Goal: Task Accomplishment & Management: Complete application form

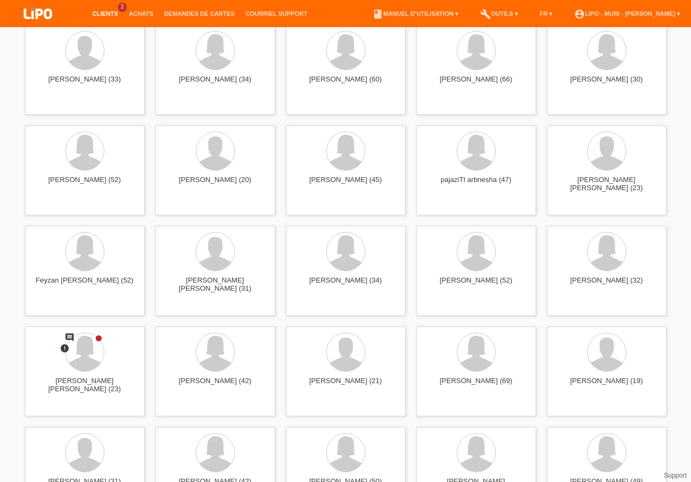
scroll to position [310, 0]
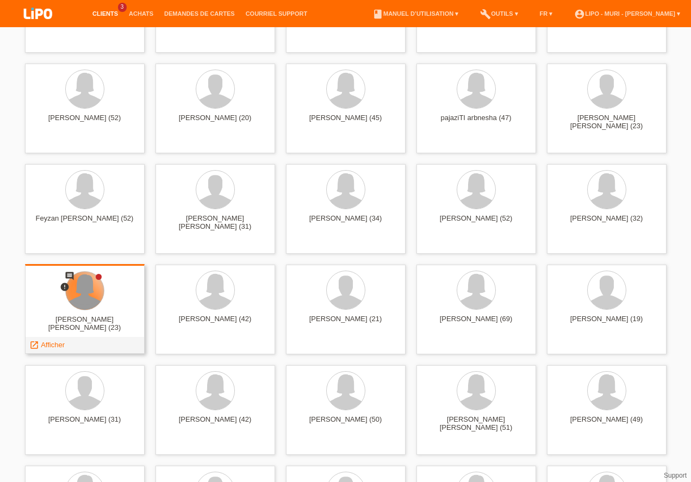
click at [96, 293] on div at bounding box center [85, 291] width 38 height 38
click at [57, 347] on span "Afficher" at bounding box center [53, 345] width 24 height 8
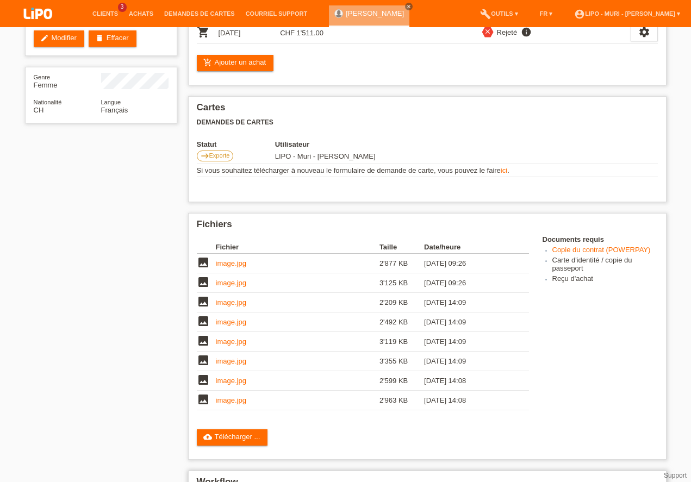
scroll to position [403, 0]
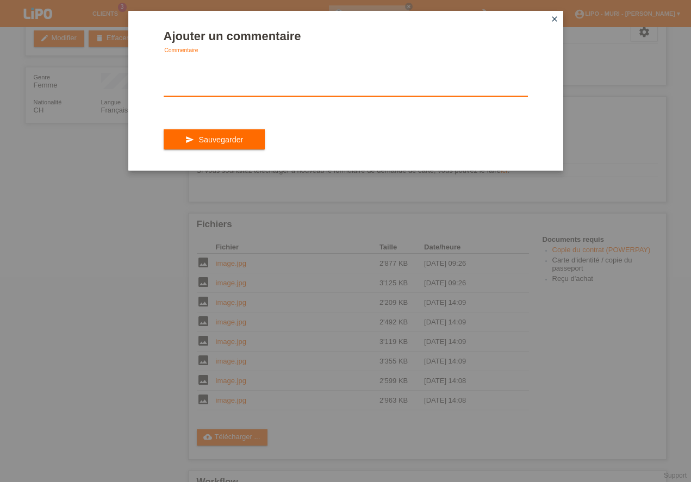
click at [221, 94] on textarea at bounding box center [346, 75] width 364 height 42
type textarea "quelle contrat??"
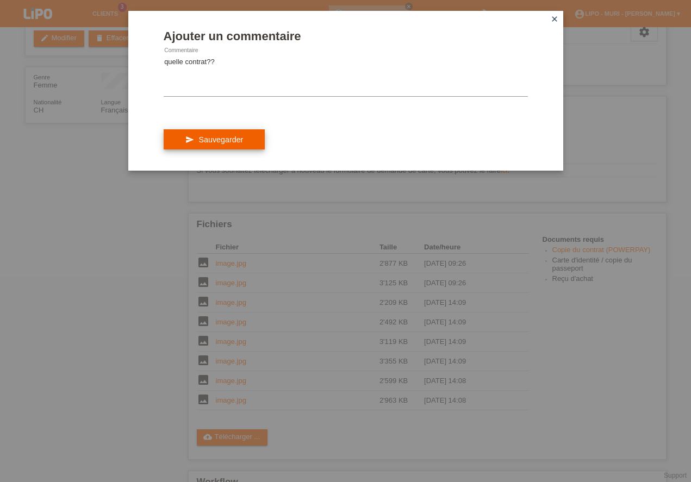
click at [223, 138] on button "send Sauvegarder" at bounding box center [215, 139] width 102 height 21
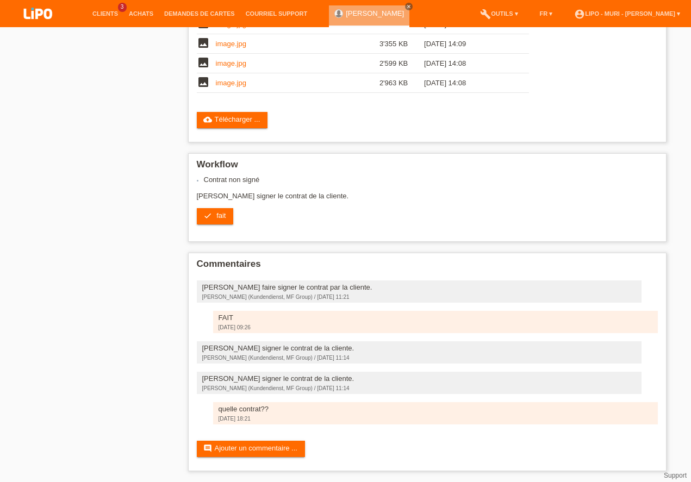
scroll to position [323, 0]
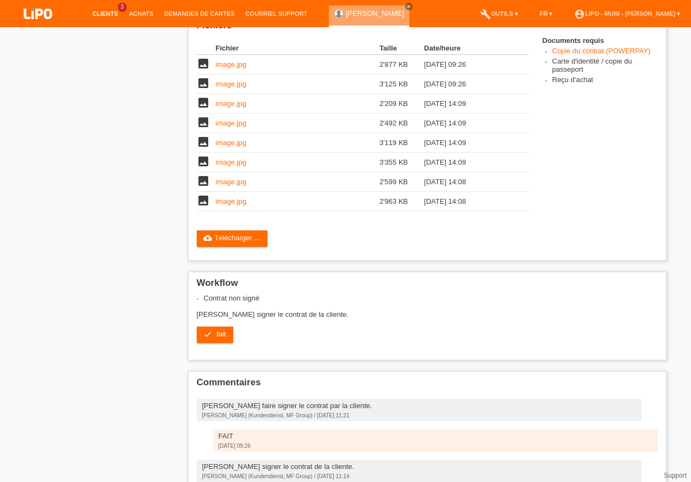
click at [110, 16] on link "Clients" at bounding box center [105, 13] width 36 height 7
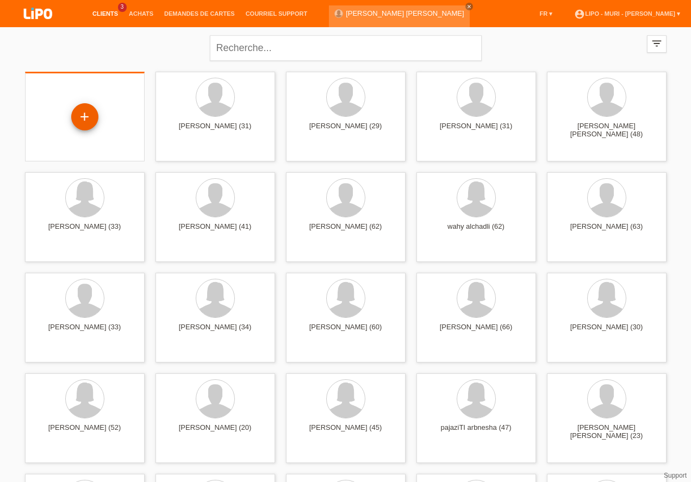
click at [88, 126] on div "+" at bounding box center [85, 117] width 26 height 18
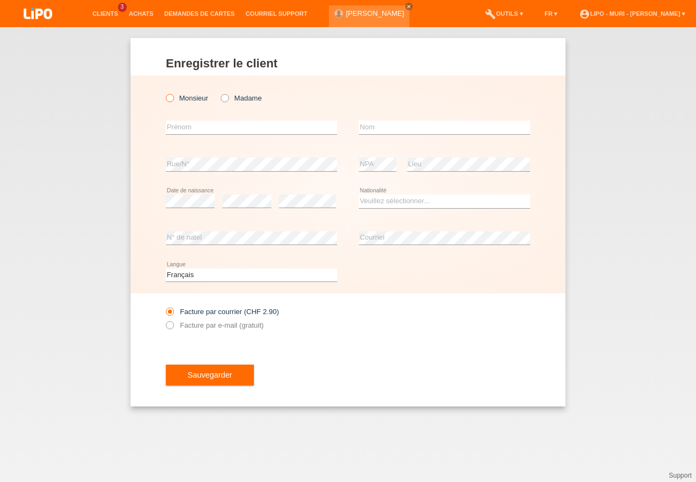
click at [164, 92] on icon at bounding box center [164, 92] width 0 height 0
click at [169, 97] on input "Monsieur" at bounding box center [169, 97] width 7 height 7
radio input "true"
click at [188, 125] on input "text" at bounding box center [251, 128] width 171 height 14
type input "M"
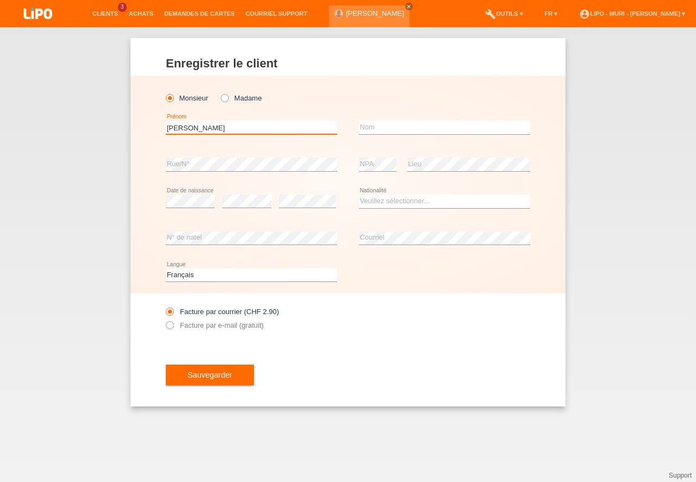
type input "[PERSON_NAME]"
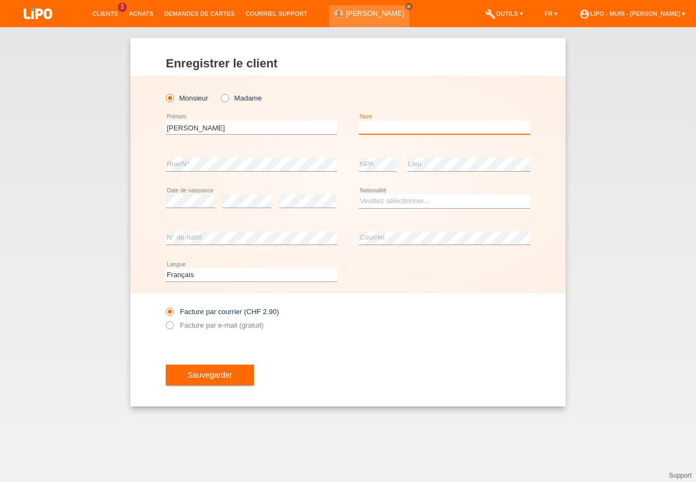
click at [394, 130] on input "text" at bounding box center [444, 128] width 171 height 14
type input "[PERSON_NAME] [PERSON_NAME]"
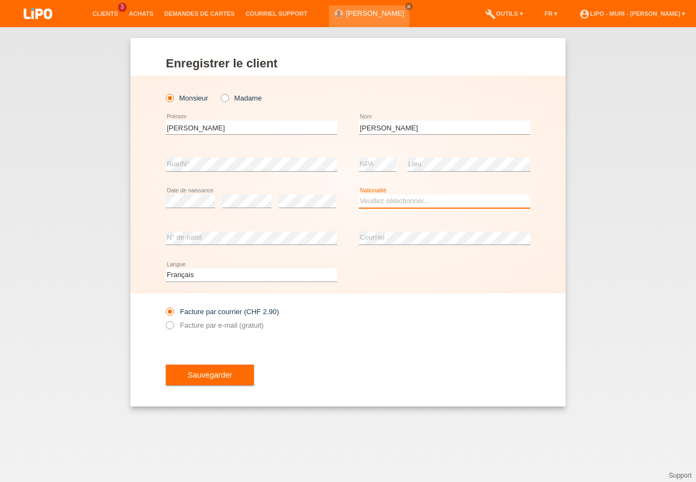
click at [377, 201] on select "Veuillez sélectionner... Suisse Allemagne Autriche Liechtenstein ------------ A…" at bounding box center [444, 201] width 171 height 13
drag, startPoint x: 382, startPoint y: 345, endPoint x: 358, endPoint y: 274, distance: 75.8
select select "CO"
click at [0, 0] on option "Colombie" at bounding box center [0, 0] width 0 height 0
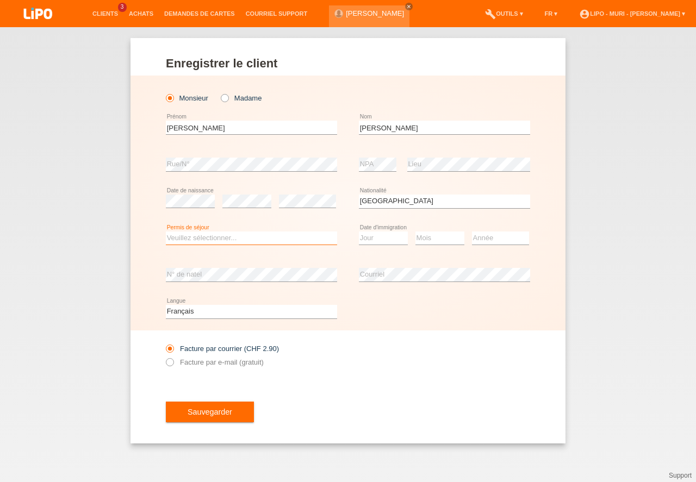
drag, startPoint x: 172, startPoint y: 239, endPoint x: 178, endPoint y: 241, distance: 6.4
click at [173, 239] on select "Veuillez sélectionner... C B B - Statut de réfugié Autre" at bounding box center [251, 238] width 171 height 13
select select "C"
click at [0, 0] on option "C" at bounding box center [0, 0] width 0 height 0
click at [370, 241] on select "Jour 01 02 03 04 05 06 07 08 09 10 11" at bounding box center [383, 238] width 49 height 13
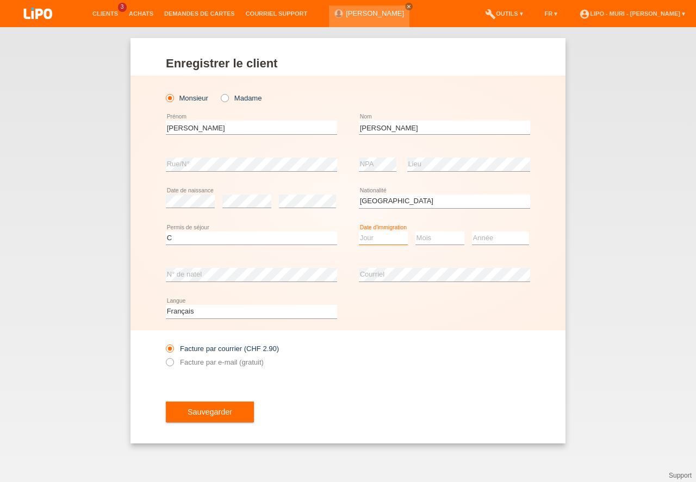
select select "20"
click at [0, 0] on option "20" at bounding box center [0, 0] width 0 height 0
click at [447, 238] on select "Mois 01 02 03 04 05 06 07 08 09 10 11" at bounding box center [439, 238] width 49 height 13
select select "12"
click at [0, 0] on option "12" at bounding box center [0, 0] width 0 height 0
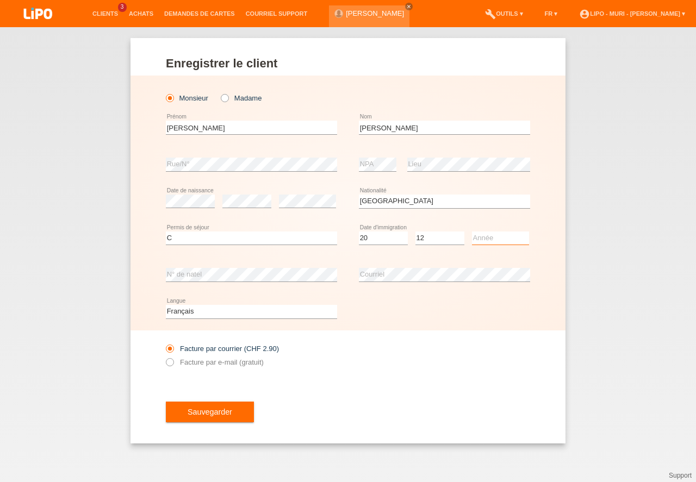
click at [485, 239] on select "Année 2025 2024 2023 2022 2021 2020 2019 2018 2017 2016 2015 2014 2013 2012 201…" at bounding box center [500, 238] width 57 height 13
select select "2008"
click at [0, 0] on option "2008" at bounding box center [0, 0] width 0 height 0
click at [192, 419] on button "Sauvegarder" at bounding box center [210, 412] width 88 height 21
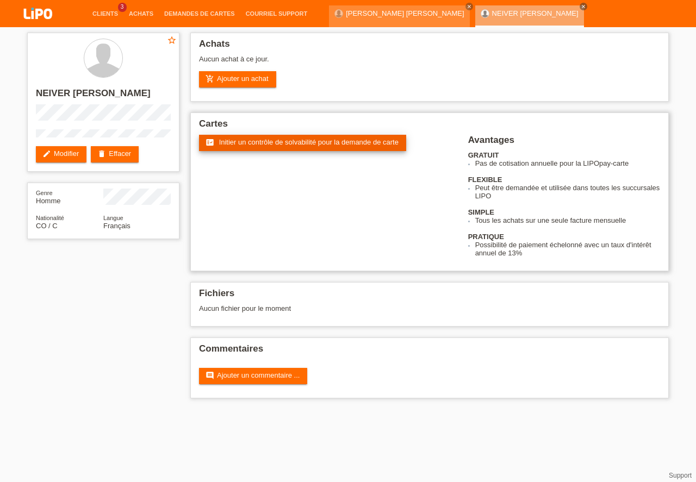
click at [264, 146] on link "fact_check Initier un contrôle de solvabilité pour la demande de carte" at bounding box center [302, 143] width 207 height 16
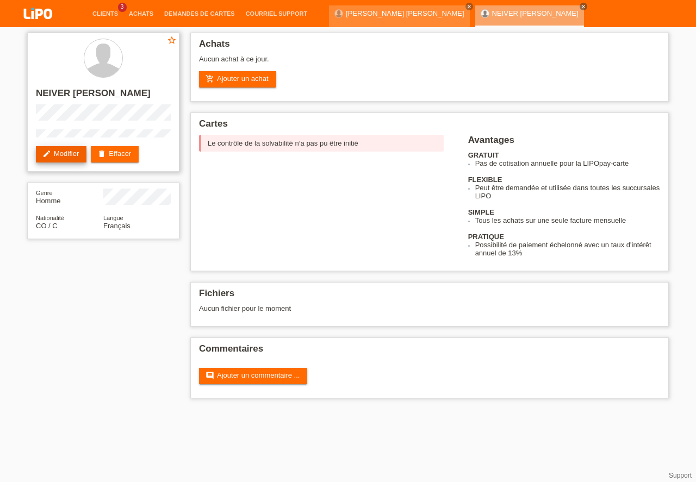
click at [51, 158] on icon "edit" at bounding box center [46, 154] width 9 height 9
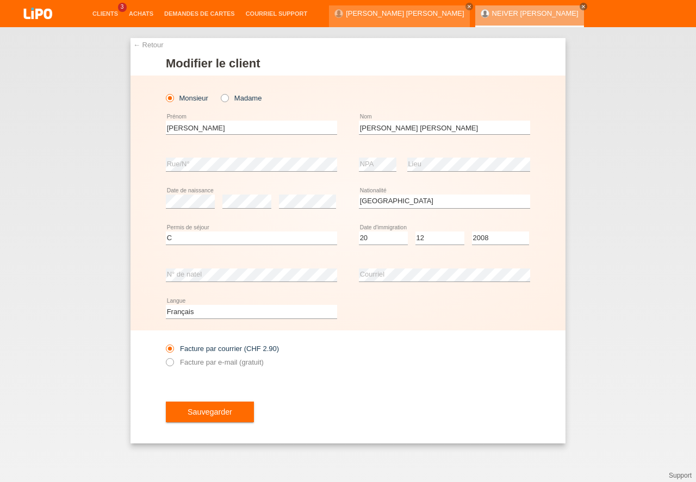
select select "CO"
select select "C"
select select "20"
select select "12"
select select "2008"
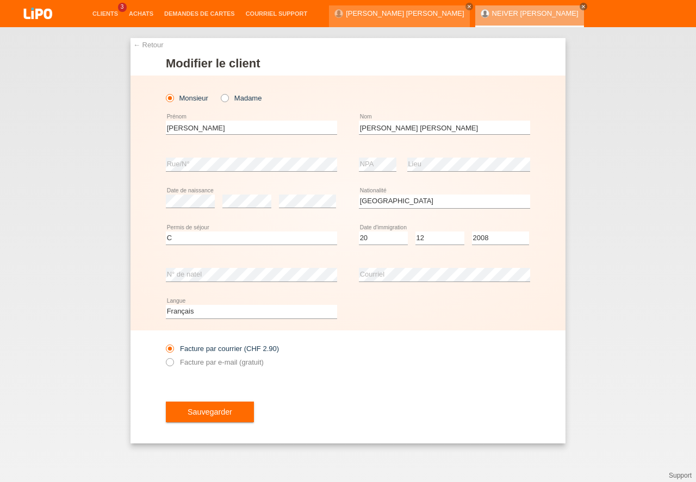
click at [93, 69] on div "← Retour Modifier le client Monsieur Madame NEIVER OCTAVIO error" at bounding box center [348, 254] width 696 height 455
click at [109, 14] on link "Clients" at bounding box center [105, 13] width 36 height 7
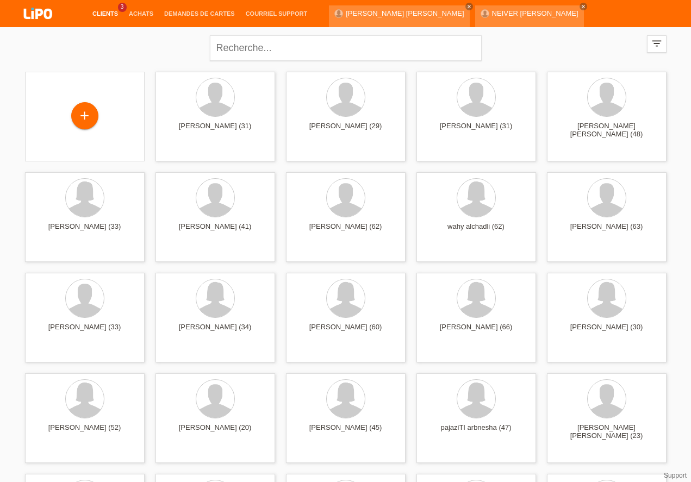
click at [109, 16] on link "Clients" at bounding box center [105, 13] width 36 height 7
